Goal: Navigation & Orientation: Find specific page/section

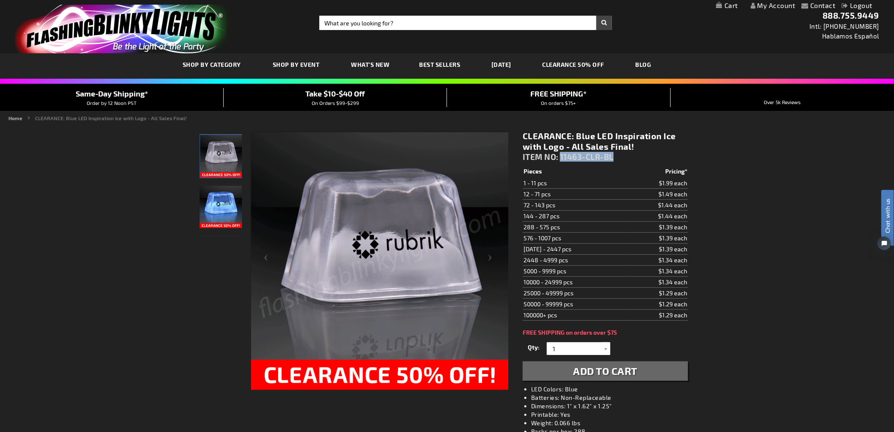
drag, startPoint x: 614, startPoint y: 157, endPoint x: 560, endPoint y: 155, distance: 53.7
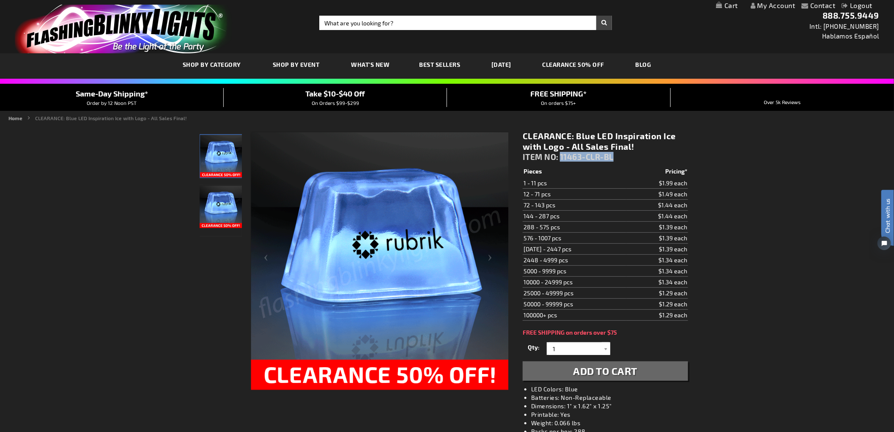
click at [560, 155] on span "11463-CLR-BL" at bounding box center [587, 157] width 54 height 10
copy span "11463-CLR-BL"
click at [584, 65] on link "CLEARANCE 50% OFF" at bounding box center [573, 64] width 75 height 28
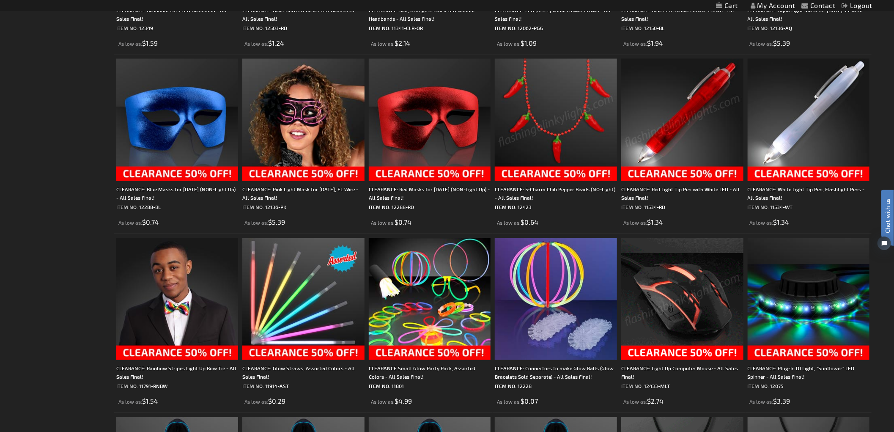
scroll to position [834, 0]
